Goal: Task Accomplishment & Management: Manage account settings

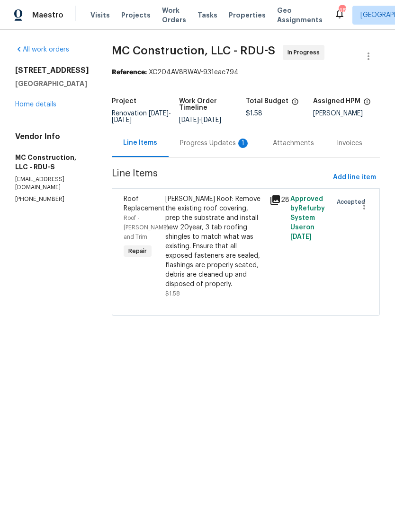
click at [223, 142] on div "Progress Updates 1" at bounding box center [215, 143] width 70 height 9
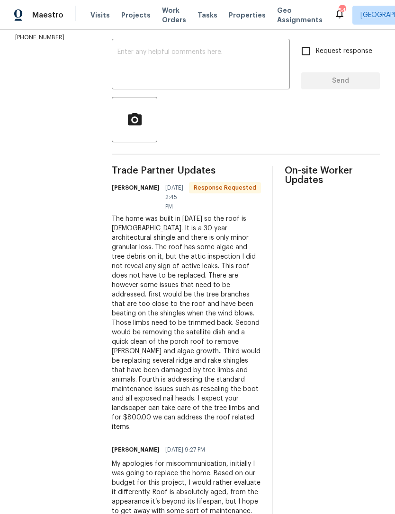
scroll to position [146, 0]
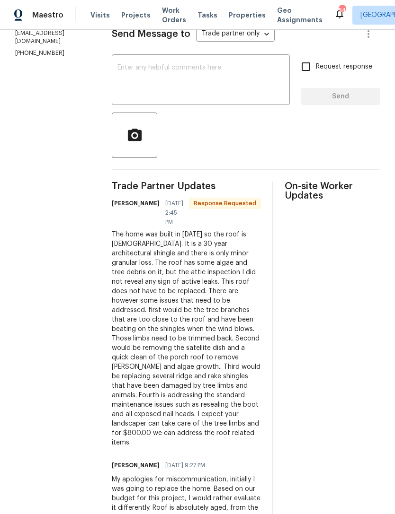
click at [226, 90] on textarea at bounding box center [200, 80] width 167 height 33
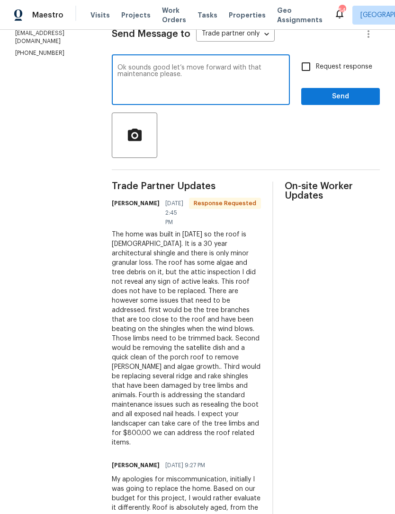
type textarea "Ok sounds good let’s move forward with that maintenance please."
click at [307, 69] on input "Request response" at bounding box center [306, 67] width 20 height 20
checkbox input "true"
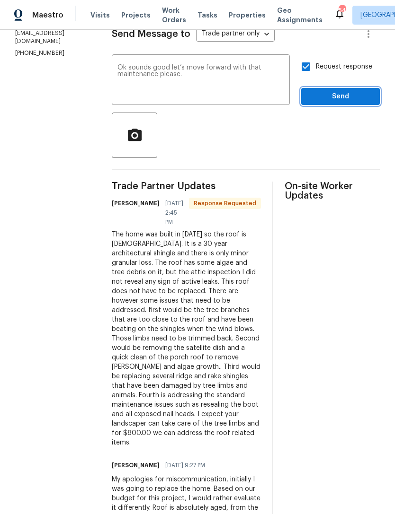
click at [316, 103] on button "Send" at bounding box center [340, 97] width 79 height 18
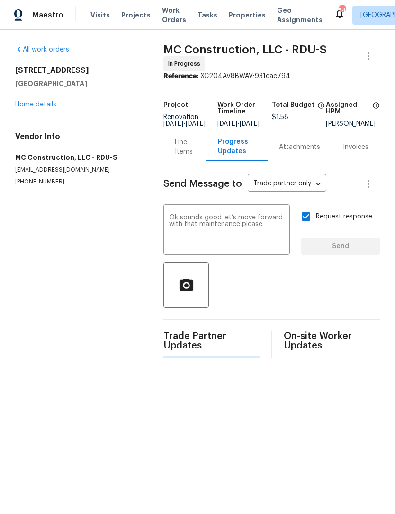
scroll to position [0, 0]
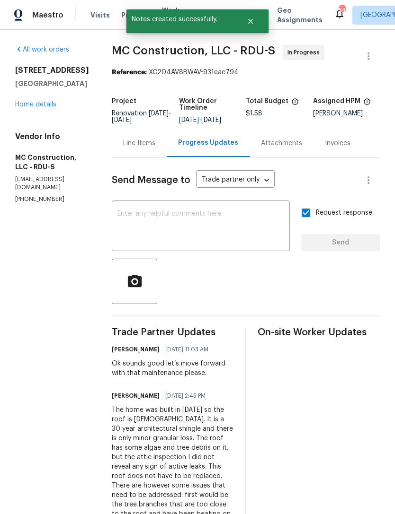
click at [134, 146] on div "Line Items" at bounding box center [139, 143] width 32 height 9
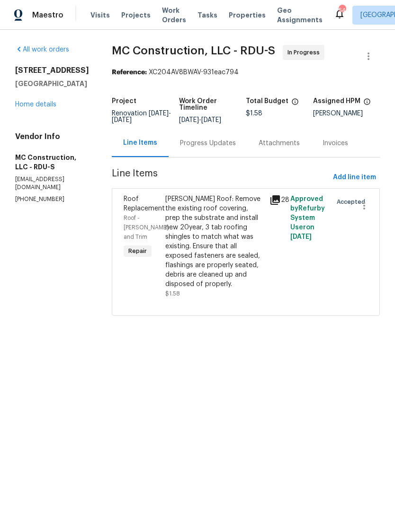
click at [256, 269] on div "[PERSON_NAME] Roof: Remove the existing roof covering, prep the substrate and i…" at bounding box center [214, 241] width 98 height 95
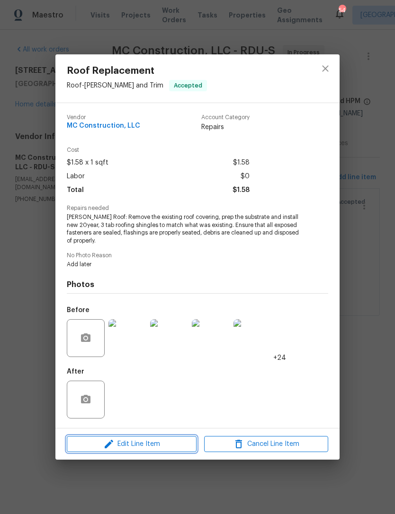
click at [169, 440] on span "Edit Line Item" at bounding box center [132, 445] width 124 height 12
click at [169, 343] on body "Maestro Visits Projects Work Orders Tasks Properties Geo Assignments 54 [PERSON…" at bounding box center [197, 171] width 395 height 343
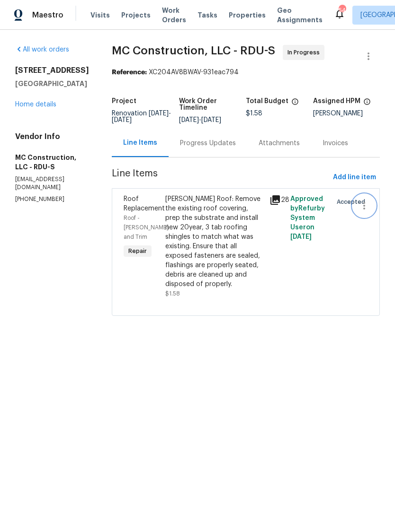
click at [369, 205] on button "button" at bounding box center [363, 205] width 23 height 23
click at [331, 276] on div at bounding box center [197, 257] width 395 height 514
click at [182, 252] on div "[PERSON_NAME] Roof: Remove the existing roof covering, prep the substrate and i…" at bounding box center [214, 241] width 98 height 95
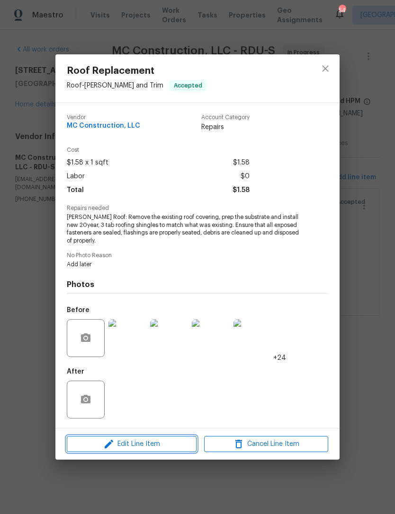
click at [155, 445] on span "Edit Line Item" at bounding box center [132, 445] width 124 height 12
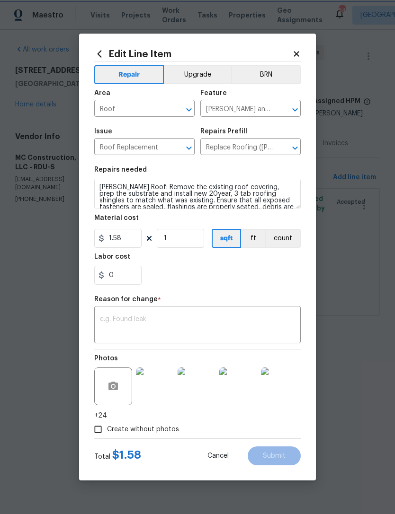
click at [178, 145] on icon "Clear" at bounding box center [176, 147] width 9 height 9
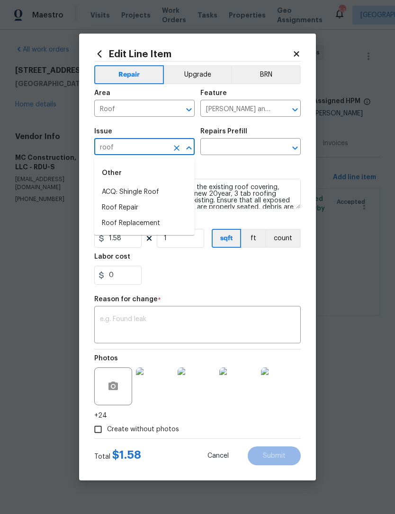
click at [151, 208] on li "Roof Repair" at bounding box center [144, 208] width 100 height 16
type input "Roof Repair"
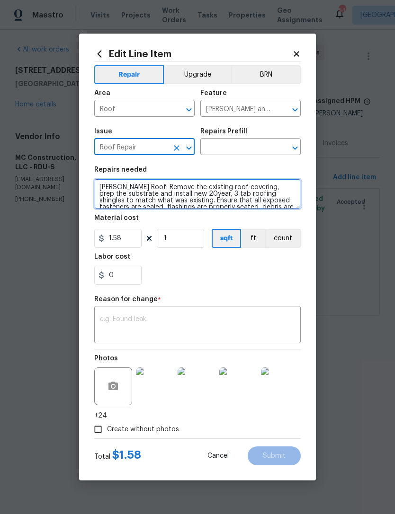
click at [200, 200] on textarea "[PERSON_NAME] Roof: Remove the existing roof covering, prep the substrate and i…" at bounding box center [197, 194] width 206 height 30
click at [167, 196] on textarea "[PERSON_NAME] Roof: Remove the existing roof covering, prep the substrate and i…" at bounding box center [197, 194] width 206 height 30
click at [166, 196] on textarea "[PERSON_NAME] Roof: Remove the existing roof covering, prep the substrate and i…" at bounding box center [197, 194] width 206 height 30
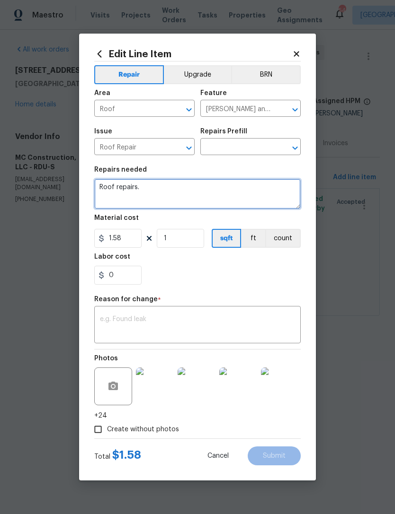
type textarea "Roof repairs."
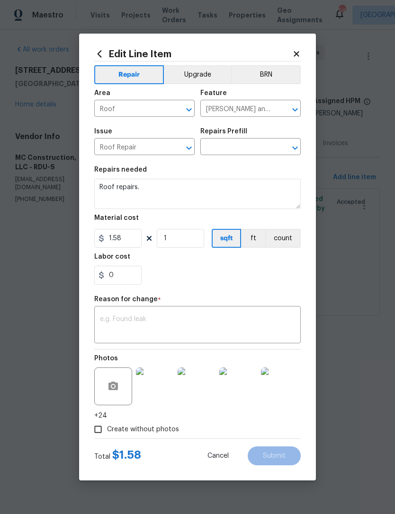
click at [247, 283] on div "0" at bounding box center [197, 275] width 206 height 19
click at [132, 243] on input "1.58" at bounding box center [117, 238] width 47 height 19
type input "800"
click at [264, 277] on div "0" at bounding box center [197, 275] width 206 height 19
click at [249, 335] on textarea at bounding box center [197, 326] width 195 height 20
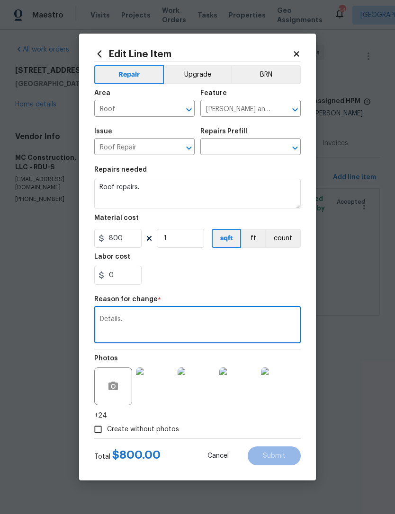
type textarea "Details."
click at [250, 284] on div "0" at bounding box center [197, 275] width 206 height 19
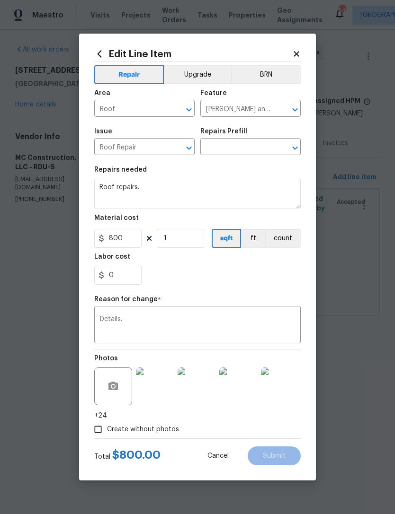
click at [97, 433] on input "Create without photos" at bounding box center [98, 430] width 18 height 18
click at [280, 293] on div "Repair Upgrade BRN Area Roof ​ Feature [PERSON_NAME] and Trim ​ Issue Roof Repa…" at bounding box center [197, 250] width 206 height 377
click at [268, 298] on div "Reason for change *" at bounding box center [197, 302] width 206 height 12
click at [99, 439] on input "Create without photos" at bounding box center [98, 430] width 18 height 18
checkbox input "false"
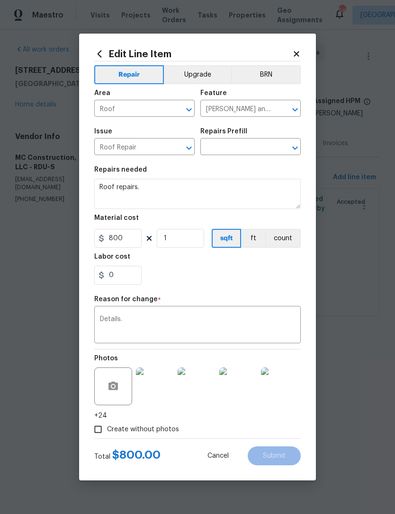
click at [273, 308] on div "Reason for change *" at bounding box center [197, 302] width 206 height 12
click at [255, 148] on input "text" at bounding box center [237, 148] width 74 height 15
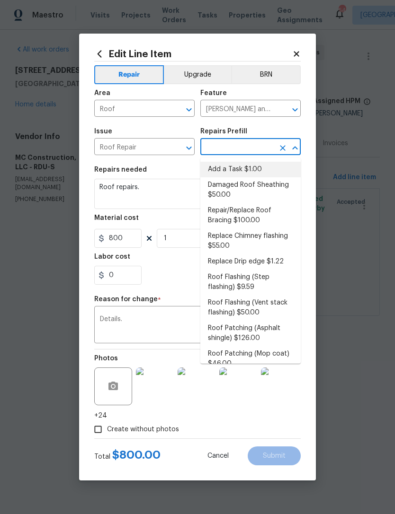
click at [250, 171] on li "Add a Task $1.00" at bounding box center [250, 170] width 100 height 16
type input "Add a Task $1.00"
type textarea "HPM to detail"
type input "Add a Task $1.00"
type input "1"
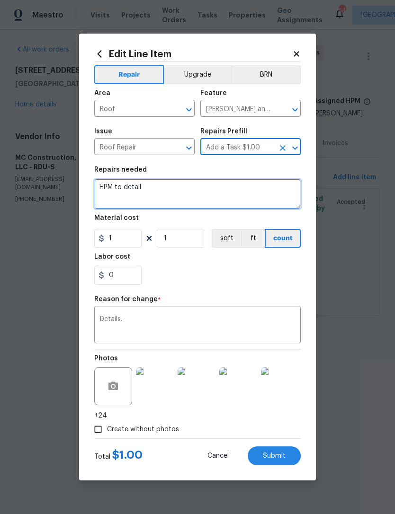
click at [145, 188] on textarea "HPM to detail" at bounding box center [197, 194] width 206 height 30
click at [141, 185] on textarea "HPM to detail" at bounding box center [197, 194] width 206 height 30
click at [122, 185] on textarea "HPM to detail" at bounding box center [197, 194] width 206 height 30
type textarea "Roof repairs"
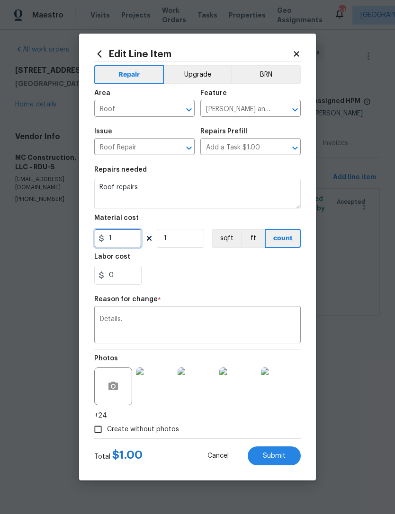
click at [132, 240] on input "1" at bounding box center [117, 238] width 47 height 19
type input "800"
click at [260, 276] on div "Repair Upgrade BRN Area Roof ​ Feature [PERSON_NAME] and Trim ​ Issue Roof Repa…" at bounding box center [197, 250] width 206 height 377
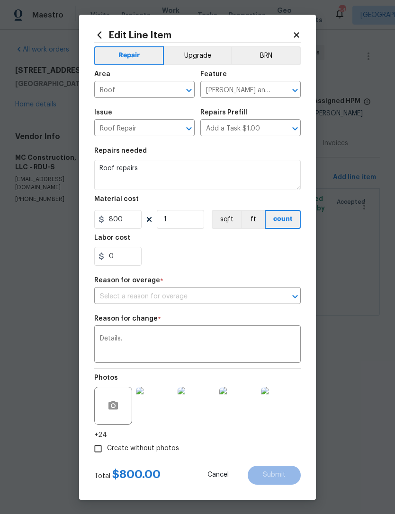
click at [204, 296] on input "text" at bounding box center [184, 297] width 180 height 15
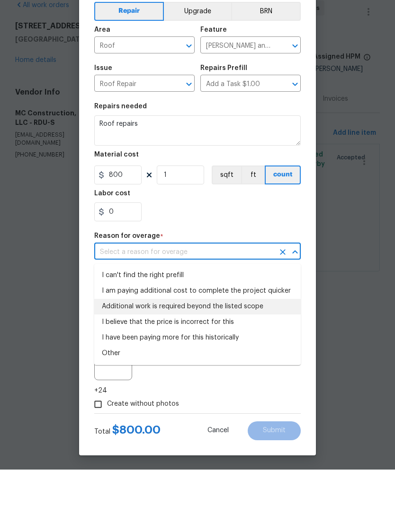
click at [249, 343] on li "Additional work is required beyond the listed scope" at bounding box center [197, 351] width 206 height 16
type input "Additional work is required beyond the listed scope"
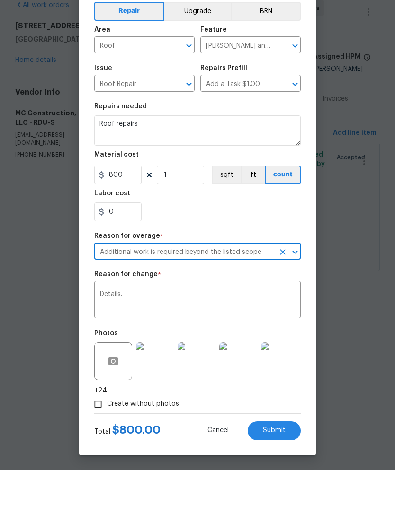
click at [244, 316] on div "Reason for change *" at bounding box center [197, 322] width 206 height 12
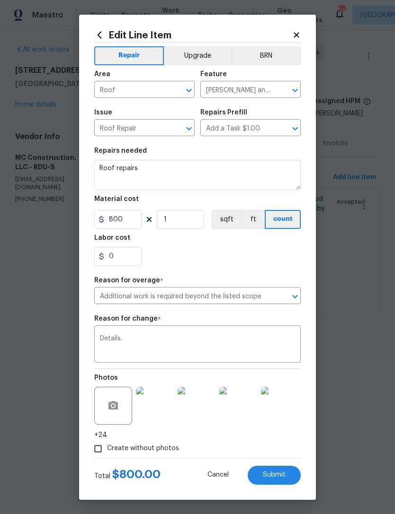
click at [279, 483] on button "Submit" at bounding box center [273, 475] width 53 height 19
type input "Roof Replacement"
type input "Replace Roofing ([PERSON_NAME]) $1.58"
type textarea "[PERSON_NAME] Roof: Remove the existing roof covering, prep the substrate and i…"
type input "1.58"
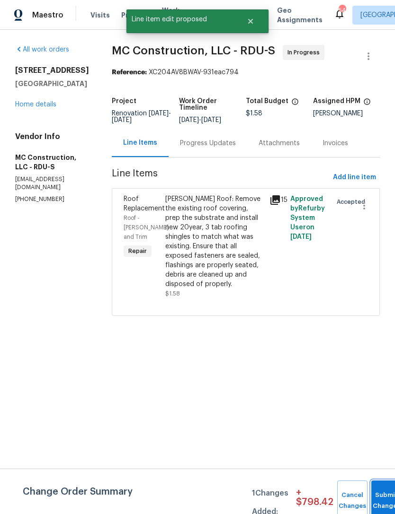
click at [382, 495] on button "Submit Changes" at bounding box center [386, 501] width 30 height 41
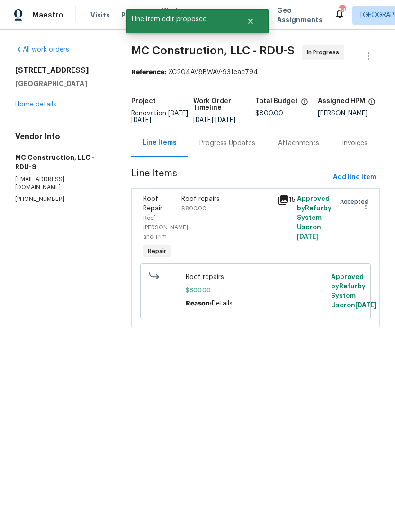
click at [27, 107] on link "Home details" at bounding box center [35, 104] width 41 height 7
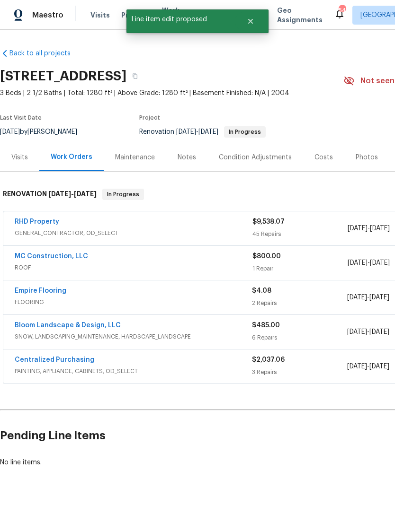
click at [177, 160] on div "Notes" at bounding box center [186, 157] width 18 height 9
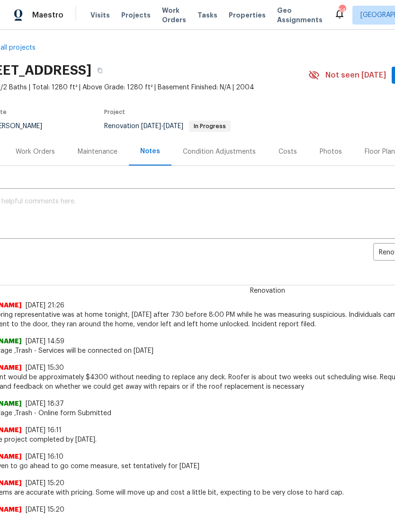
scroll to position [8, 29]
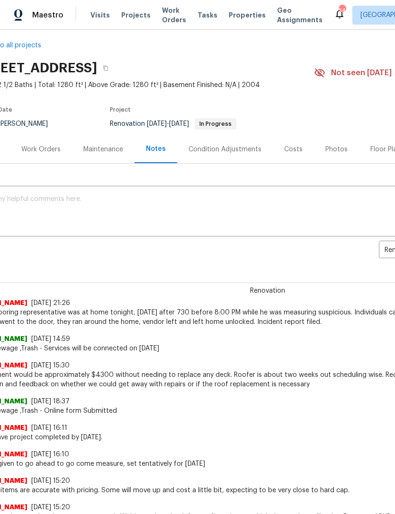
click at [316, 216] on textarea at bounding box center [237, 212] width 523 height 33
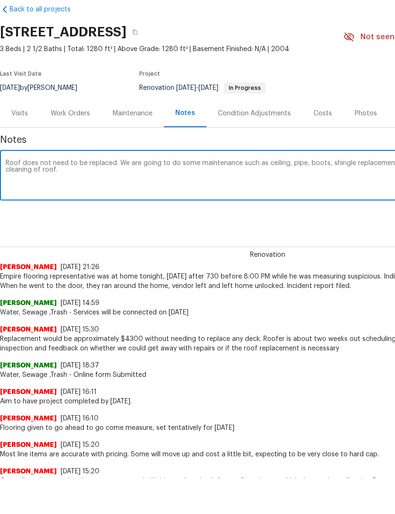
scroll to position [8, 0]
type textarea "Roof does not need to be replaced. We are going to do some maintenance such as …"
click at [352, 267] on div "Renovation [PERSON_NAME] [DATE] 21:26 Empire flooring representative was at hom…" at bounding box center [267, 297] width 535 height 60
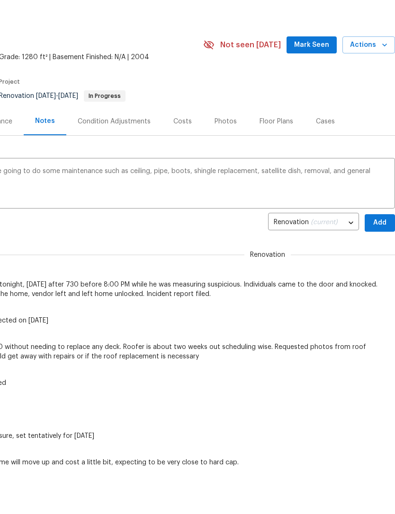
scroll to position [0, 140]
click at [378, 220] on span "Add" at bounding box center [379, 224] width 15 height 12
